Goal: Task Accomplishment & Management: Manage account settings

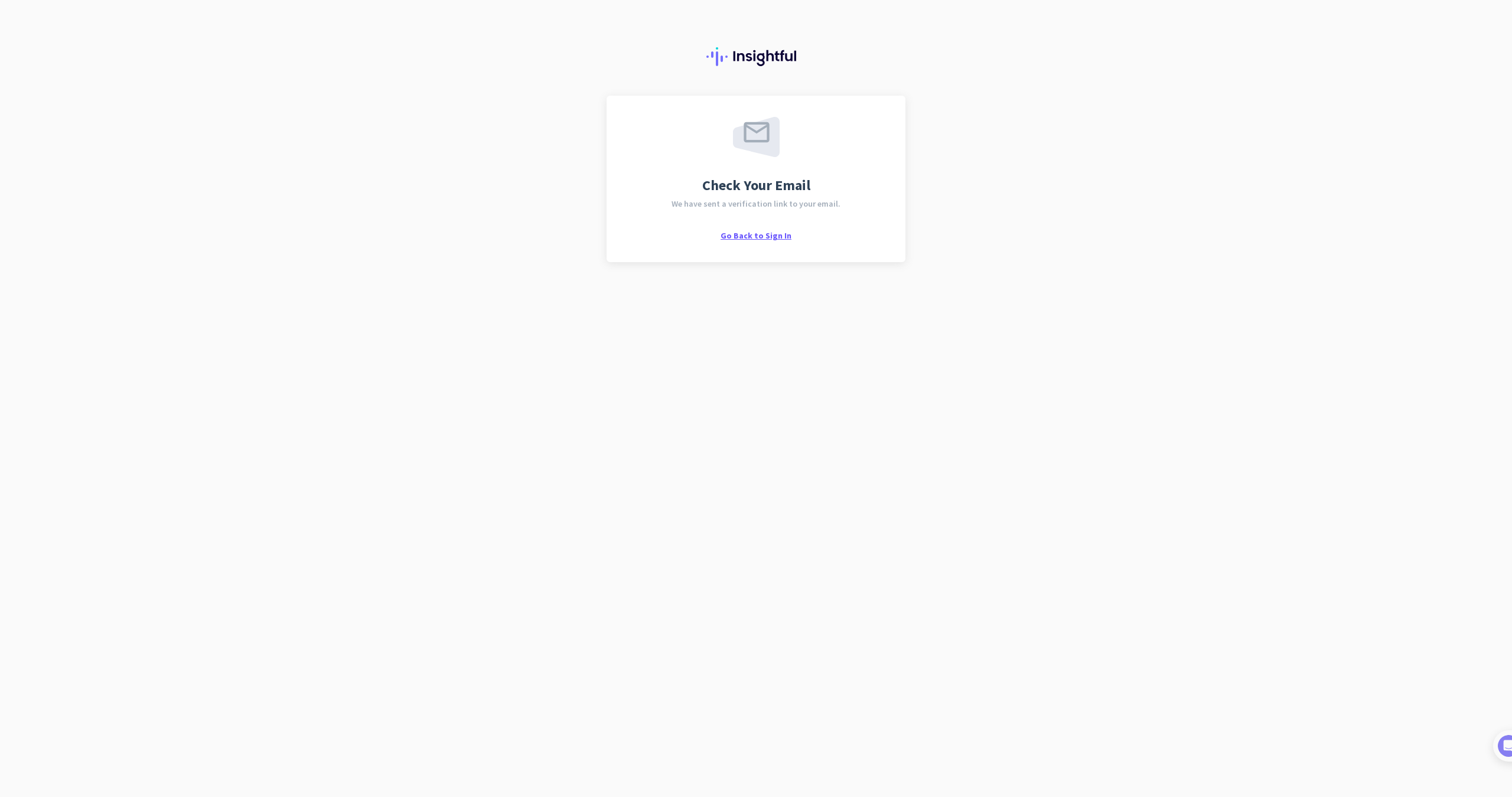
click at [756, 236] on span "Go Back to Sign In" at bounding box center [756, 235] width 71 height 10
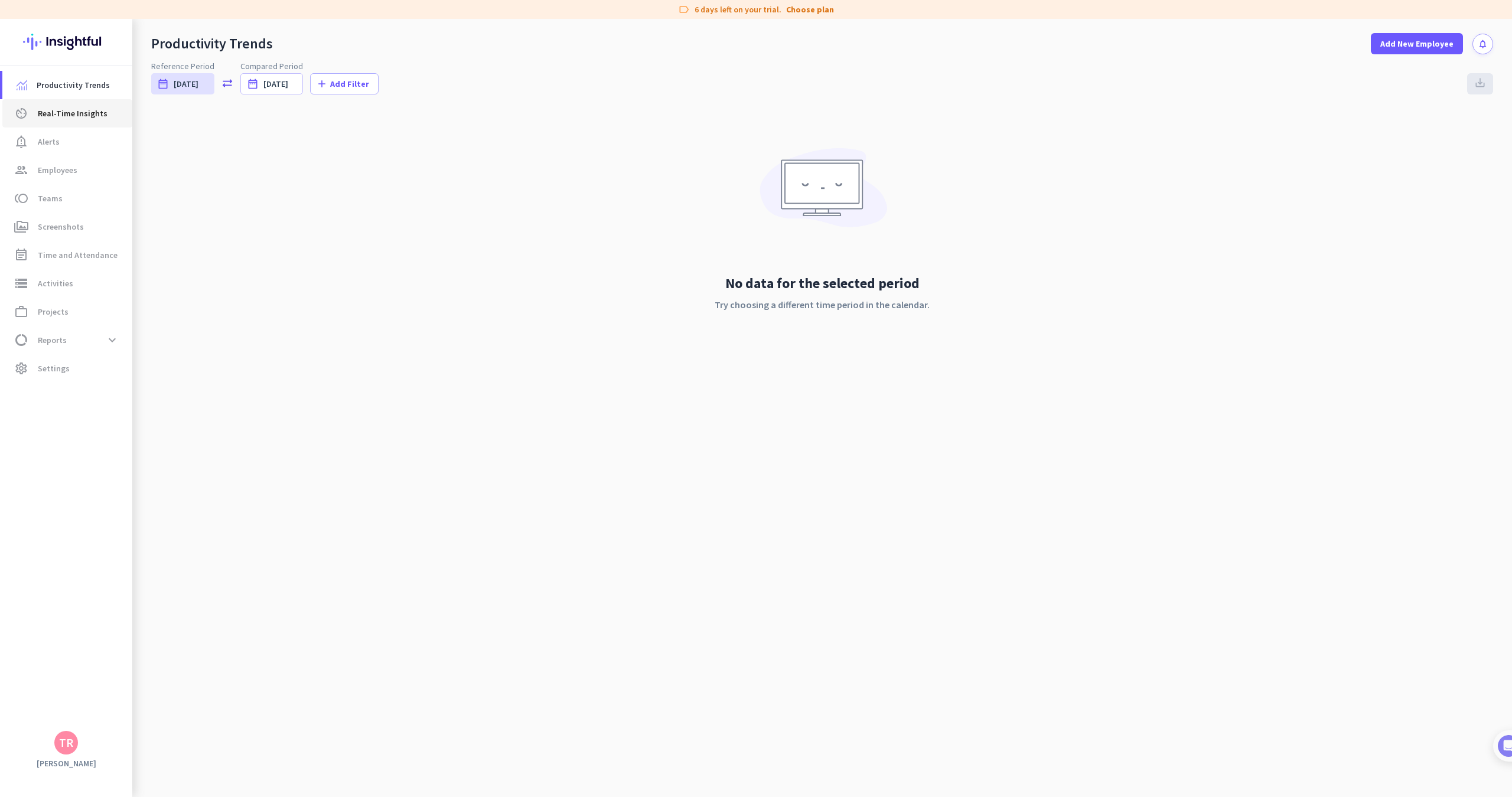
drag, startPoint x: 59, startPoint y: 113, endPoint x: 59, endPoint y: 123, distance: 10.0
click at [59, 114] on span "Real-Time Insights" at bounding box center [72, 113] width 70 height 14
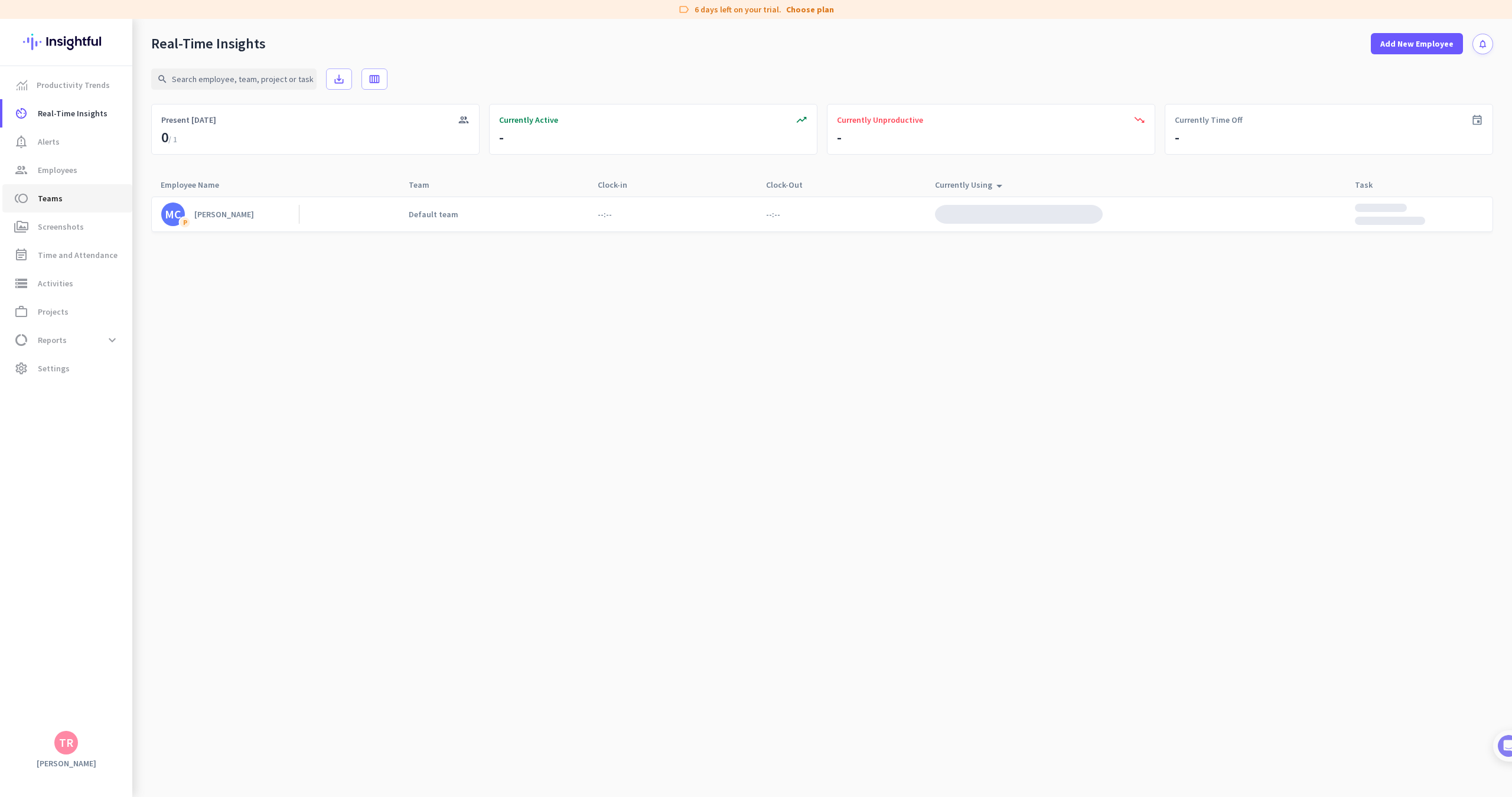
click at [61, 185] on link "toll Teams" at bounding box center [67, 198] width 130 height 28
click at [62, 170] on span "Employees" at bounding box center [57, 170] width 39 height 14
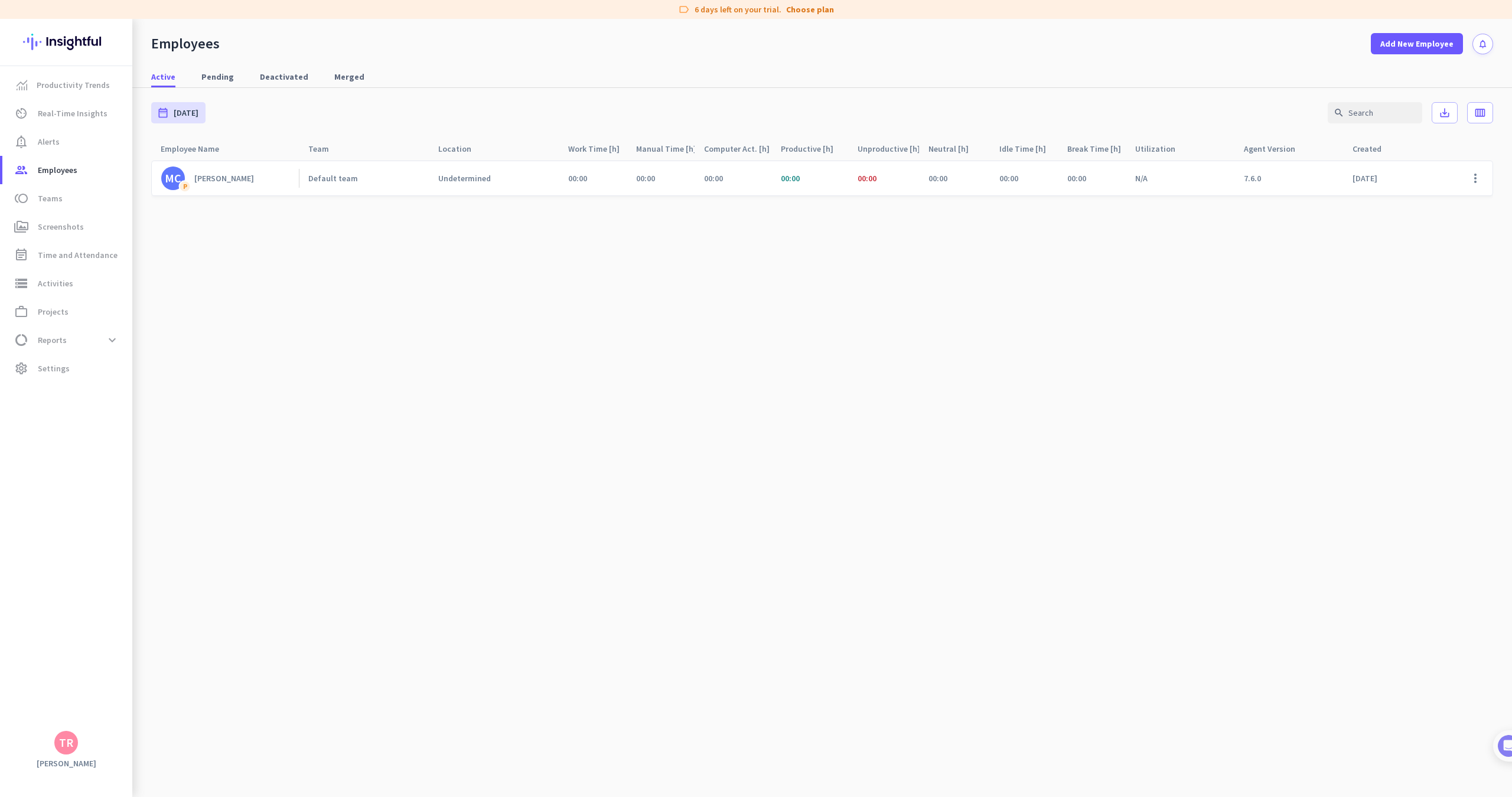
click at [68, 751] on div "TR" at bounding box center [66, 743] width 23 height 23
click at [123, 717] on span "Sign out" at bounding box center [129, 720] width 72 height 10
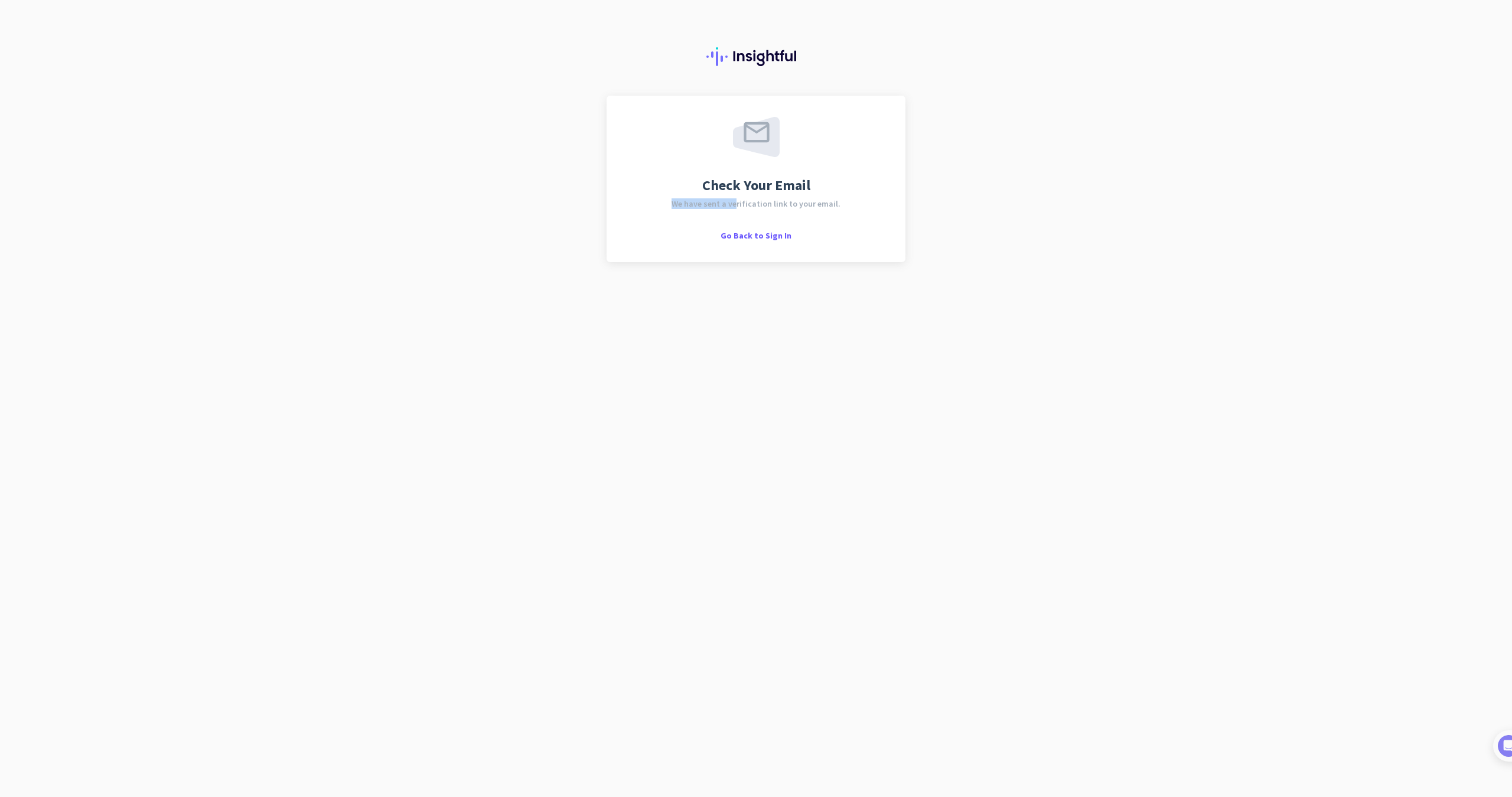
drag, startPoint x: 699, startPoint y: 200, endPoint x: 800, endPoint y: 196, distance: 101.1
click at [800, 196] on div "Check Your Email We have sent a verification link to your email. Go Back to Sig…" at bounding box center [756, 179] width 256 height 124
drag, startPoint x: 820, startPoint y: 203, endPoint x: 774, endPoint y: 199, distance: 46.2
click at [796, 201] on span "We have sent a verification link to your email." at bounding box center [756, 204] width 169 height 8
click at [694, 200] on span "We have sent a verification link to your email." at bounding box center [756, 204] width 169 height 8
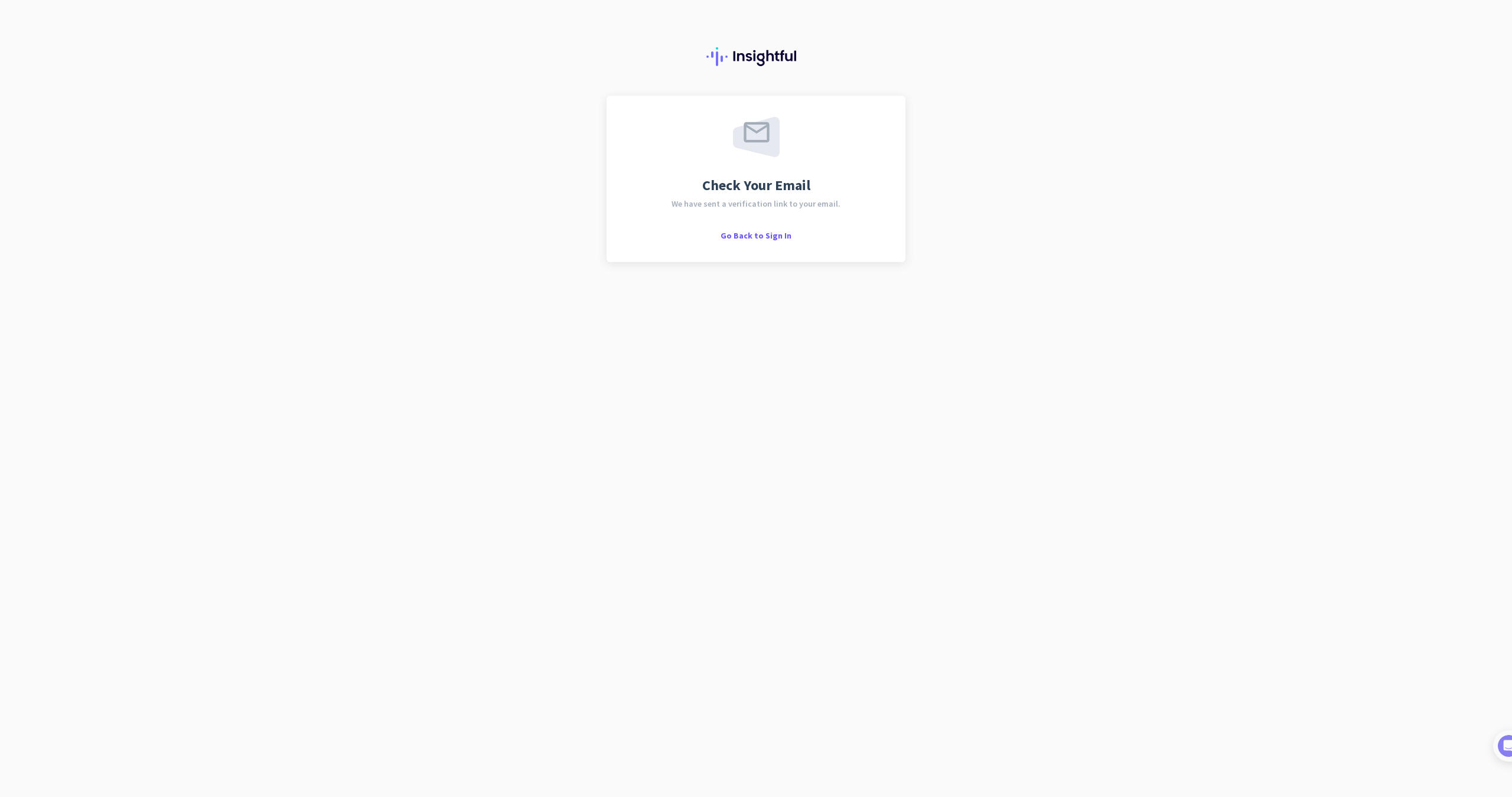
click at [748, 59] on img at bounding box center [756, 57] width 99 height 19
click at [751, 231] on span "Go Back to Sign In" at bounding box center [756, 235] width 71 height 10
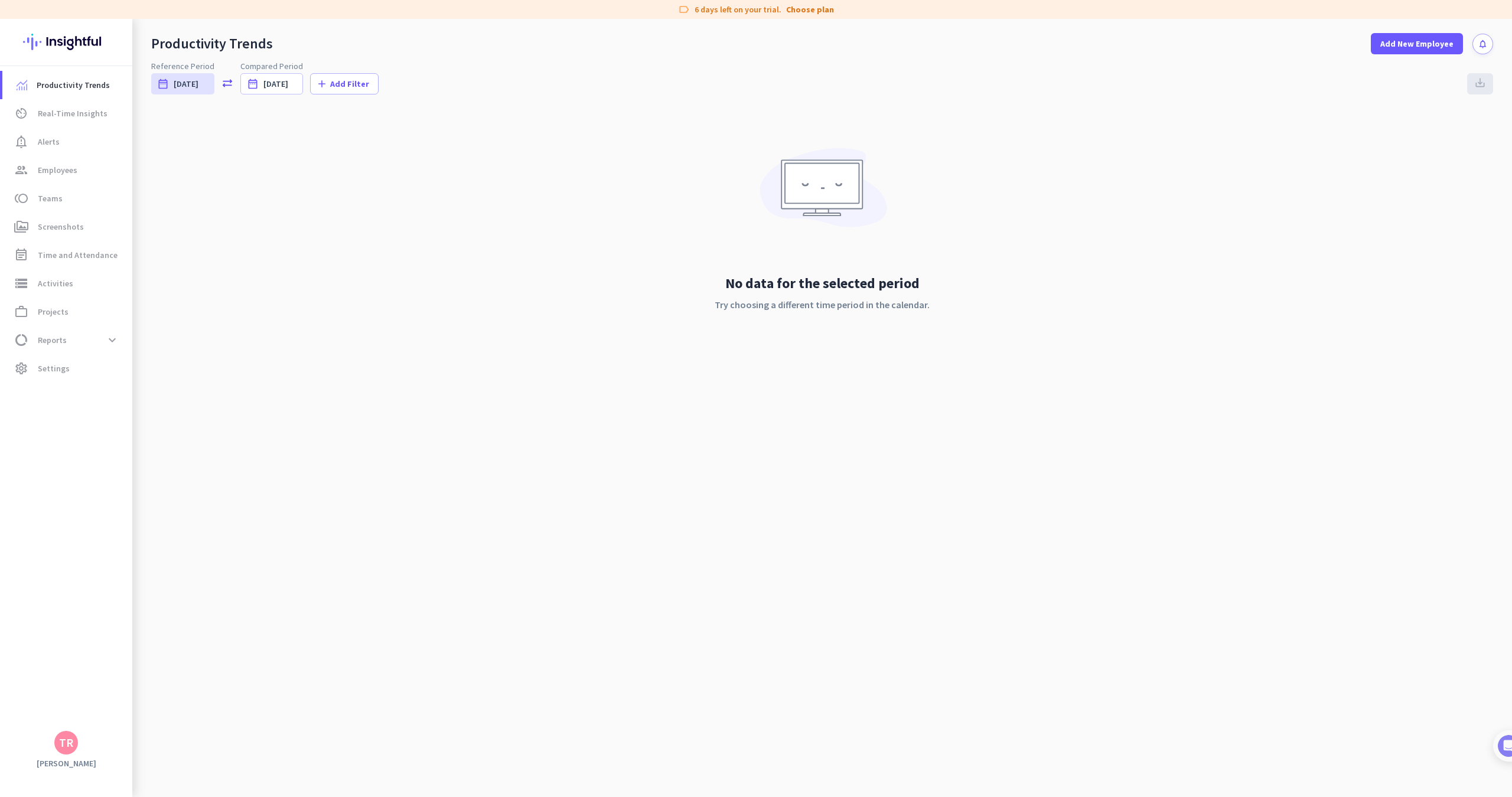
click at [63, 751] on div "TR" at bounding box center [66, 743] width 23 height 23
click at [112, 721] on span "Sign out" at bounding box center [129, 720] width 72 height 10
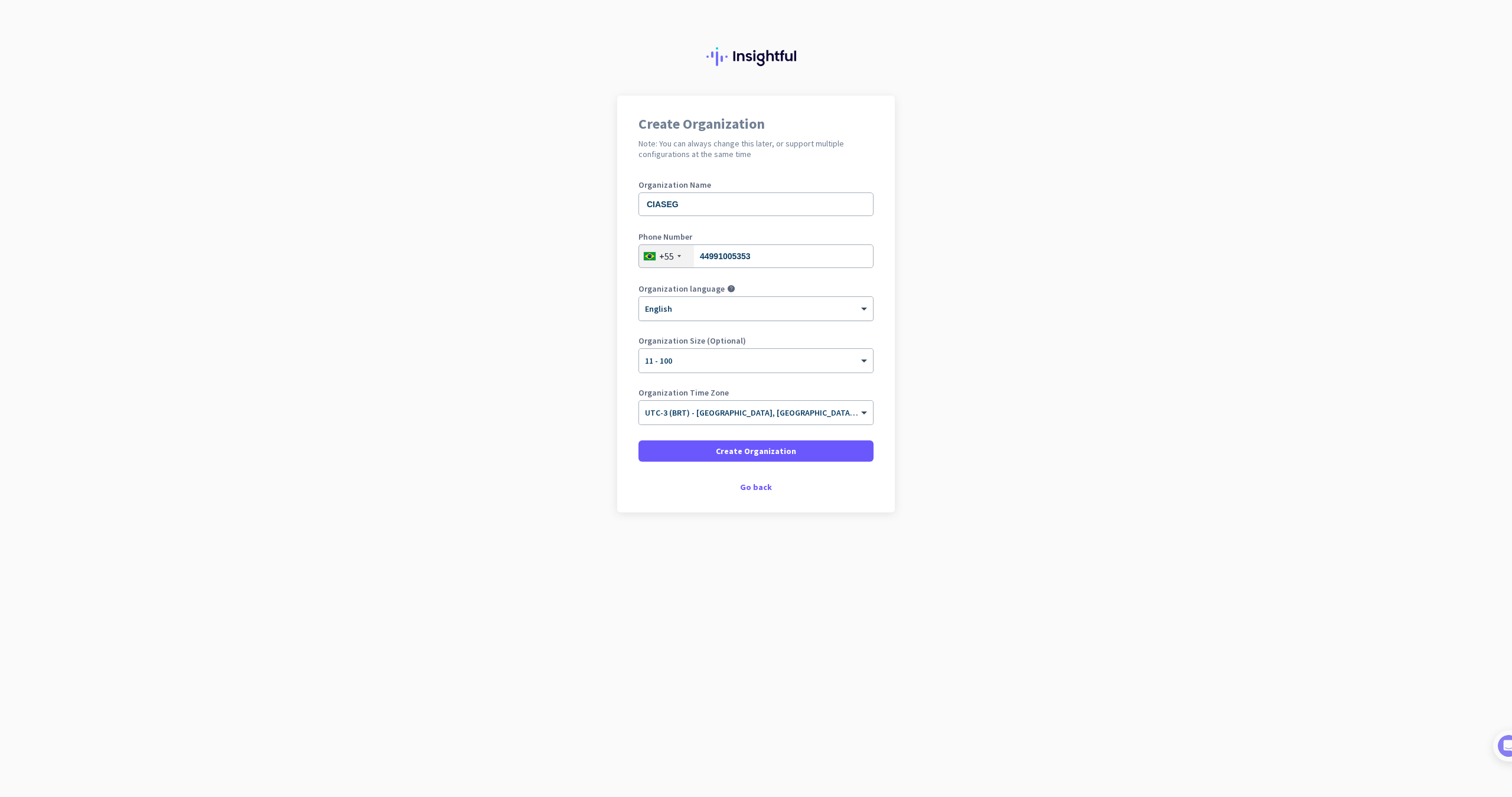
click at [770, 312] on div "× English" at bounding box center [749, 309] width 219 height 10
click at [928, 306] on app-onboarding-organization "Create Organization Note: You can always change this later, or support multiple…" at bounding box center [756, 334] width 1512 height 476
click at [797, 450] on span at bounding box center [756, 451] width 235 height 28
